Goal: Task Accomplishment & Management: Use online tool/utility

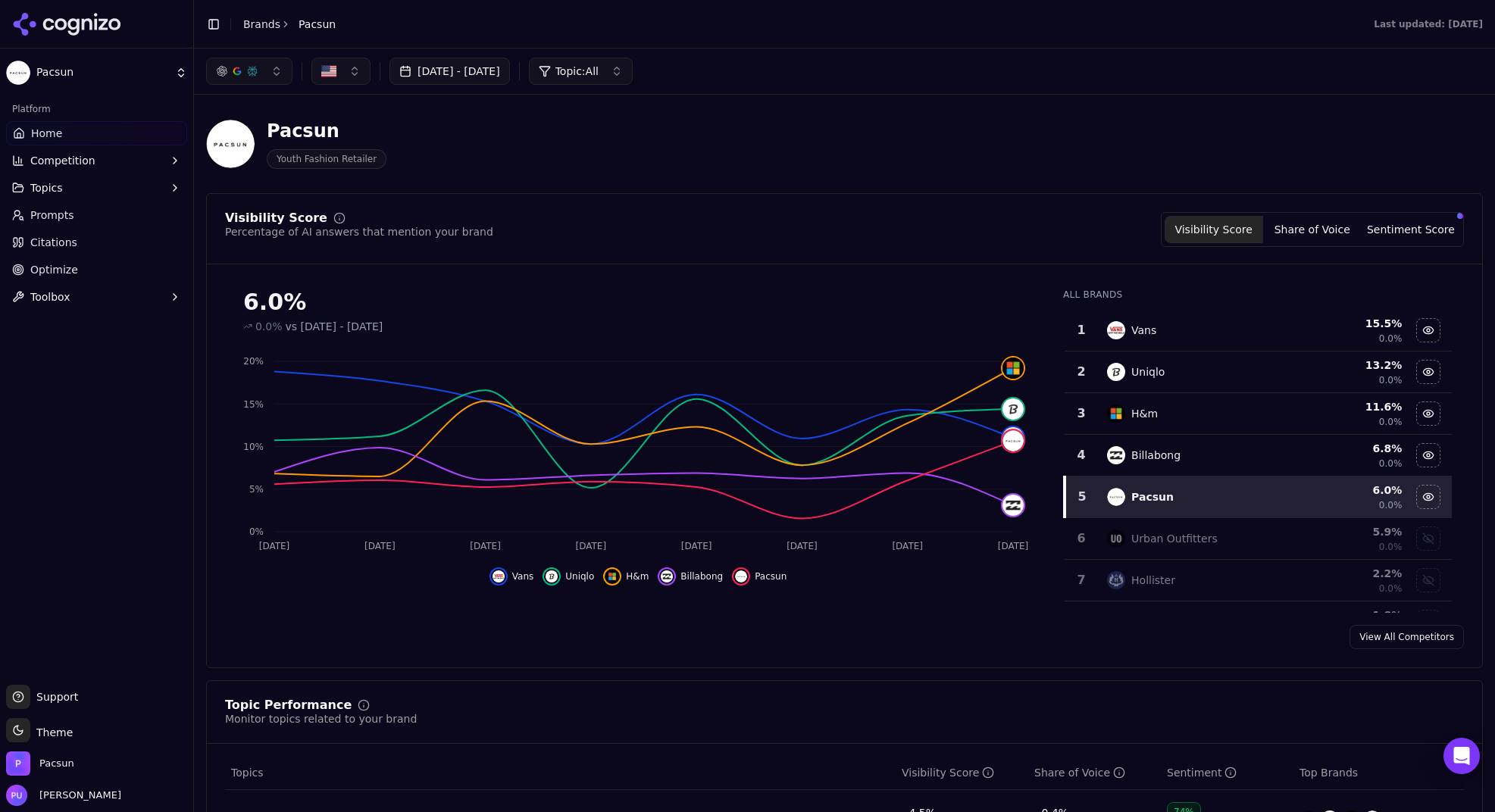
click at [117, 164] on button "Competition" at bounding box center [96, 160] width 181 height 24
click at [155, 260] on button "Topics" at bounding box center [96, 260] width 181 height 24
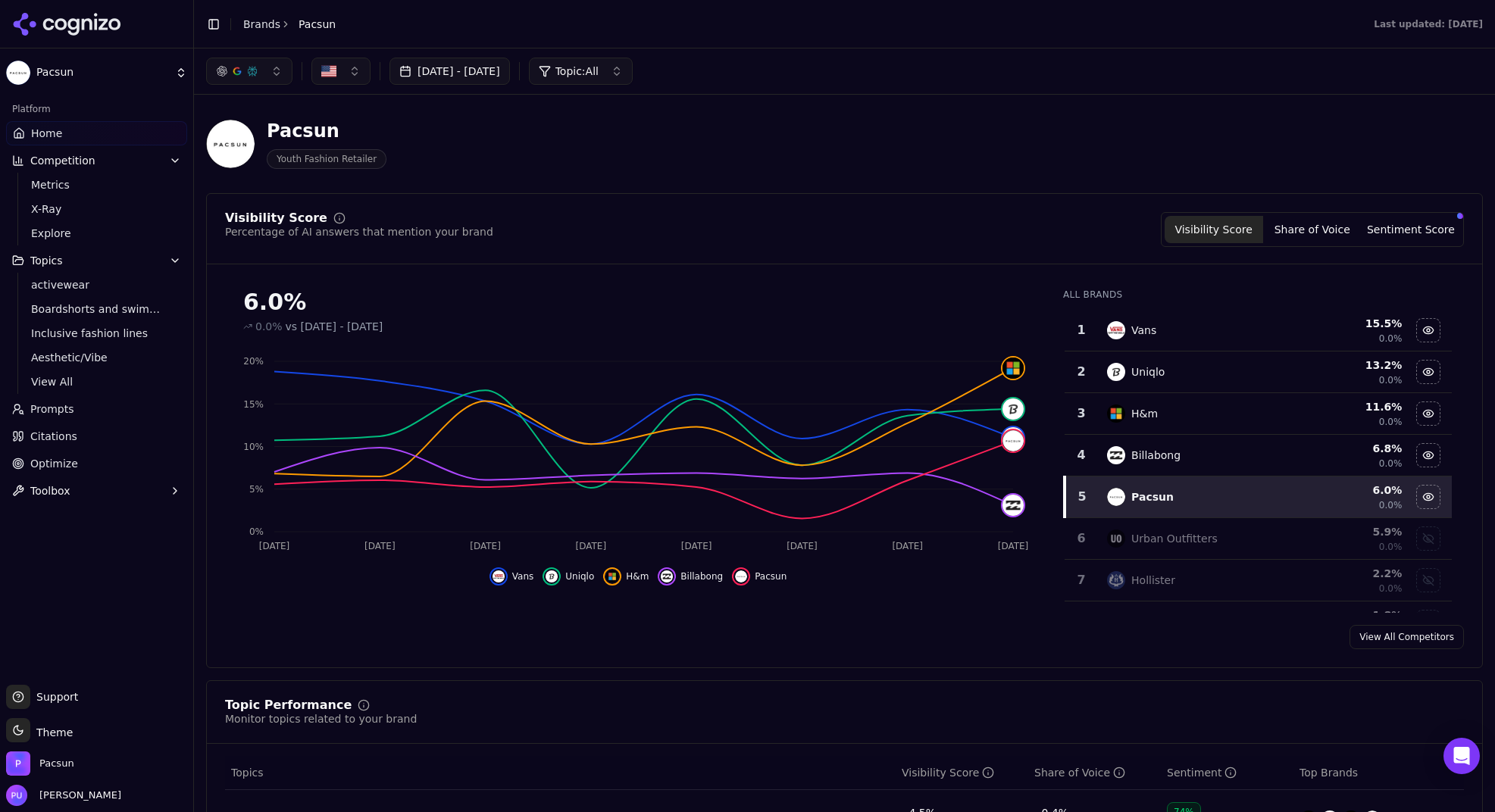
click at [97, 415] on link "Prompts" at bounding box center [96, 409] width 181 height 24
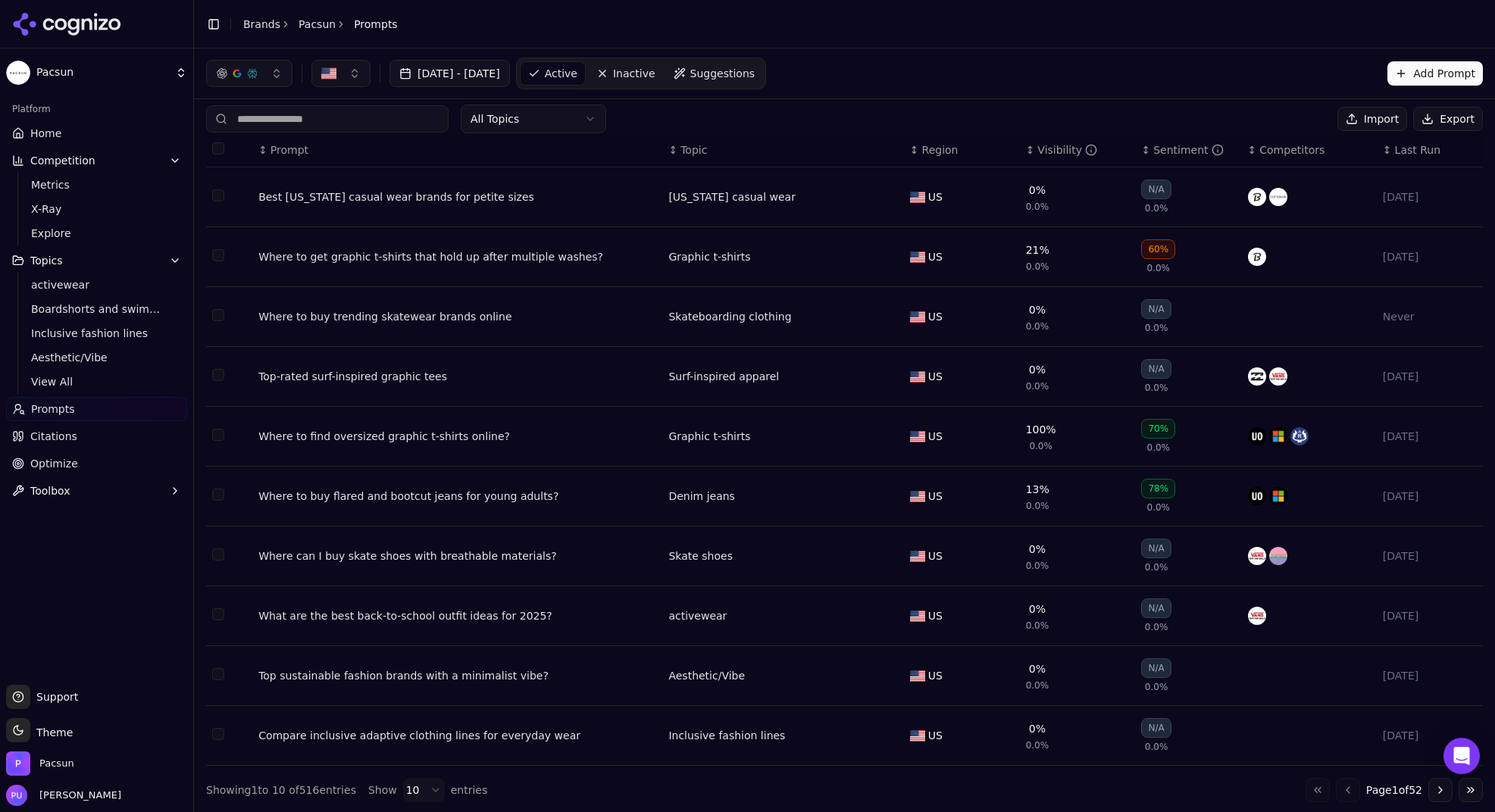
scroll to position [13, 0]
click at [435, 790] on html "Pacsun Platform Home Competition Metrics X-Ray Explore Topics activewear Boards…" at bounding box center [748, 406] width 1495 height 812
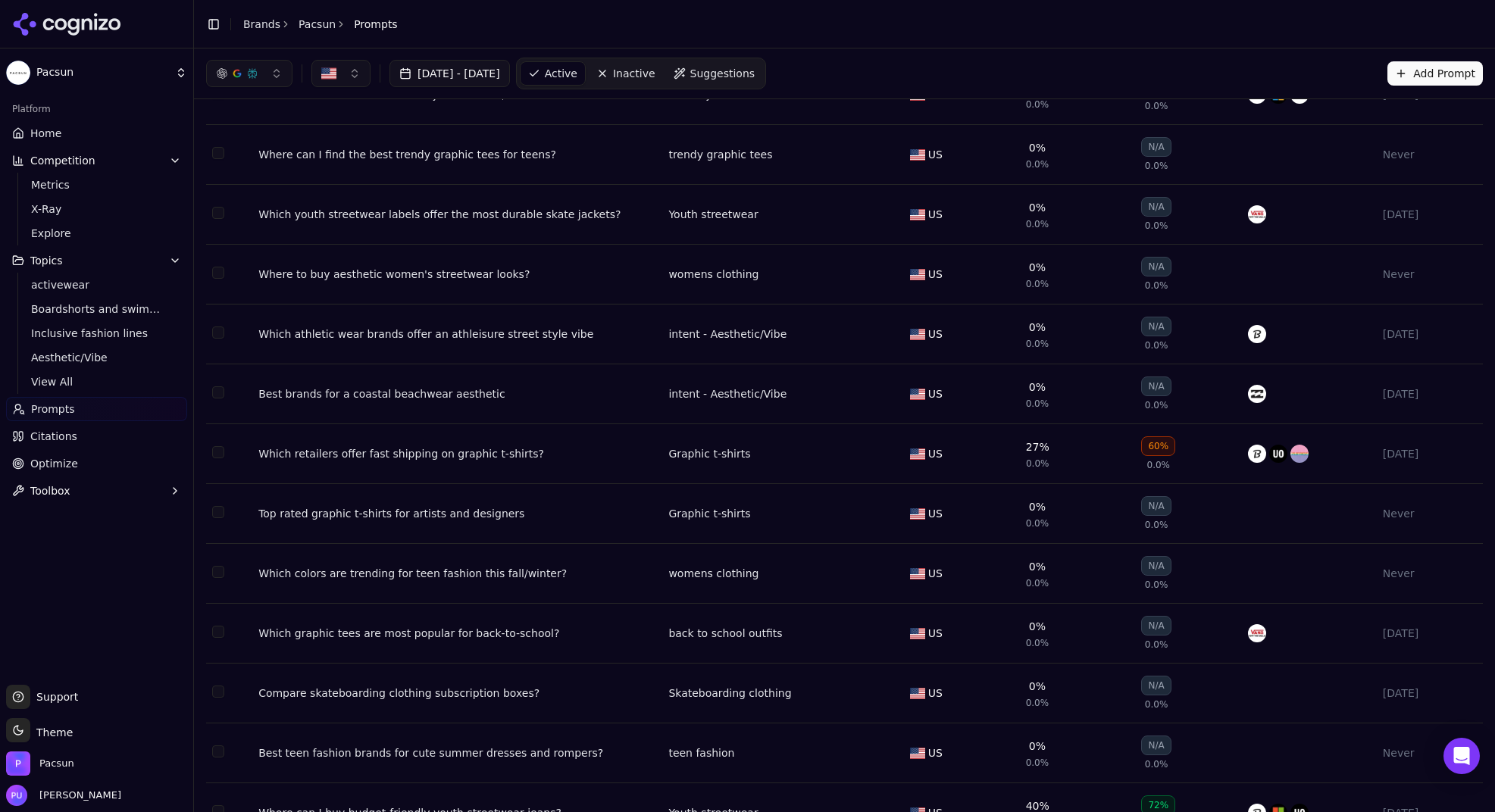
scroll to position [0, 0]
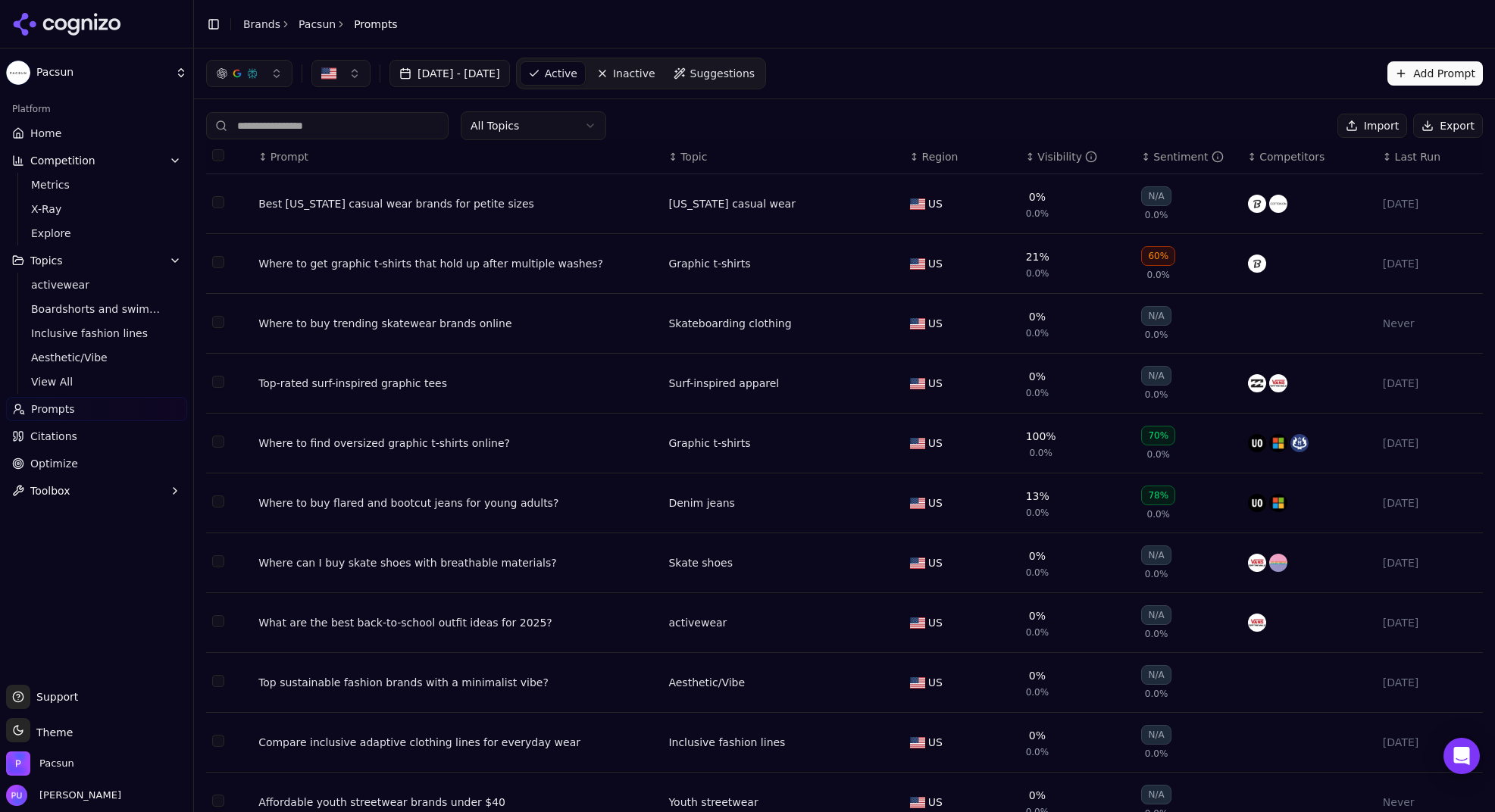
click at [1424, 123] on button "Export" at bounding box center [1447, 126] width 69 height 24
click at [162, 487] on button "Toolbox" at bounding box center [96, 491] width 181 height 24
click at [279, 75] on button "button" at bounding box center [249, 73] width 87 height 28
drag, startPoint x: 408, startPoint y: 43, endPoint x: 557, endPoint y: 88, distance: 155.6
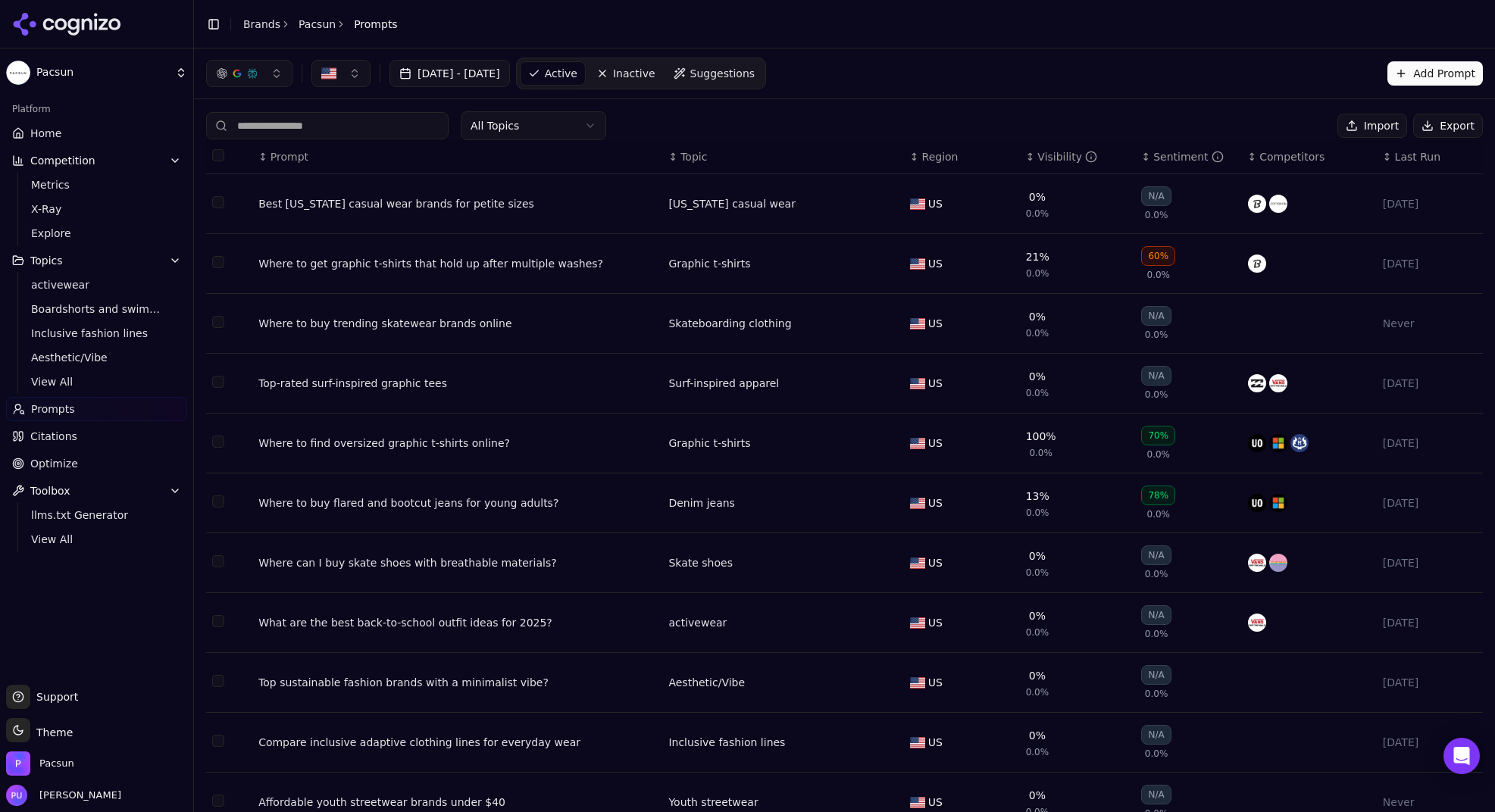
click at [557, 88] on main "Toggle Sidebar Brands Pacsun Prompts [DATE] - [DATE] Active Inactive Suggestion…" at bounding box center [845, 406] width 1301 height 812
copy main "[DATE] - [DATE]"
